Goal: Navigation & Orientation: Find specific page/section

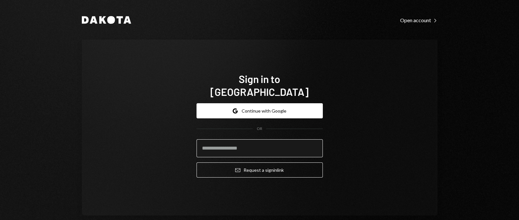
click at [263, 141] on input "email" at bounding box center [259, 148] width 126 height 18
type input "**********"
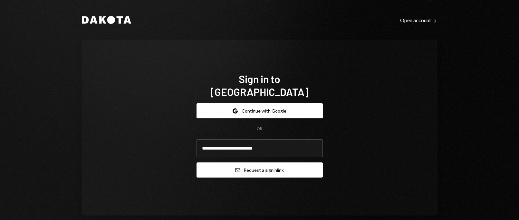
click at [260, 165] on button "Email Request a sign in link" at bounding box center [259, 170] width 126 height 15
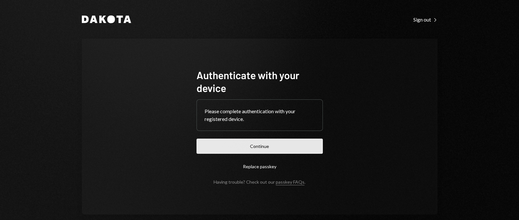
click at [232, 142] on button "Continue" at bounding box center [259, 146] width 126 height 15
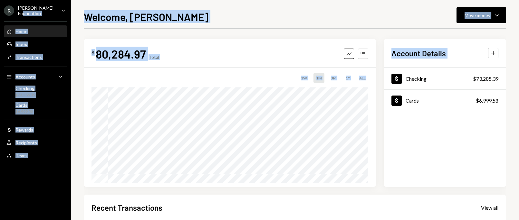
drag, startPoint x: 53, startPoint y: 10, endPoint x: 446, endPoint y: 111, distance: 405.9
click at [446, 111] on div "R Rayls Foundation Caret Down Home Home Inbox Inbox Activities Transactions Acc…" at bounding box center [259, 110] width 519 height 220
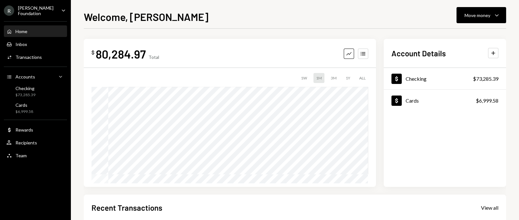
drag, startPoint x: 463, startPoint y: 115, endPoint x: 474, endPoint y: 129, distance: 18.6
click at [465, 118] on div "Dollar Checking $73,285.39 Dollar Cards $6,999.58" at bounding box center [445, 127] width 122 height 119
drag, startPoint x: 485, startPoint y: 77, endPoint x: 460, endPoint y: 181, distance: 106.9
click at [460, 181] on div "Dollar Checking $73,285.39 Dollar Cards $6,999.58" at bounding box center [445, 127] width 122 height 119
click at [61, 9] on icon "Caret Down" at bounding box center [63, 10] width 7 height 7
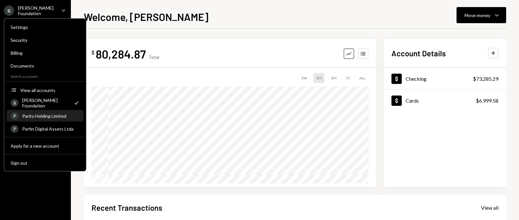
click at [28, 116] on div "Parity Holding Limited" at bounding box center [50, 115] width 57 height 5
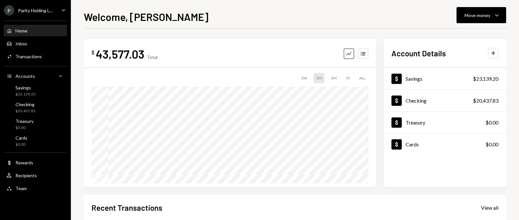
click at [30, 11] on div "Parity Holding L..." at bounding box center [35, 10] width 34 height 5
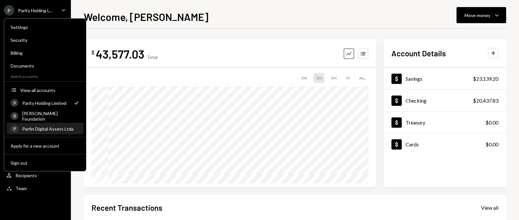
click at [46, 129] on div "Parfin Digital Assets Ltda" at bounding box center [50, 128] width 57 height 5
